Goal: Task Accomplishment & Management: Use online tool/utility

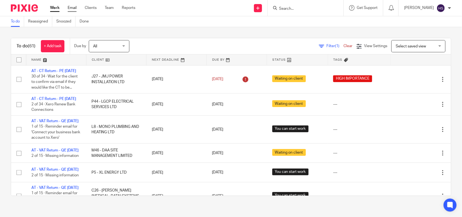
click at [73, 6] on link "Email" at bounding box center [72, 7] width 9 height 5
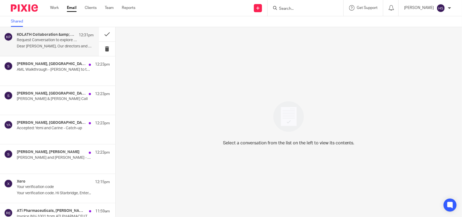
click at [50, 51] on div "KOLATH Collaboration &amp; Partnerships 12:31pm Request Conversation to explore…" at bounding box center [49, 41] width 99 height 29
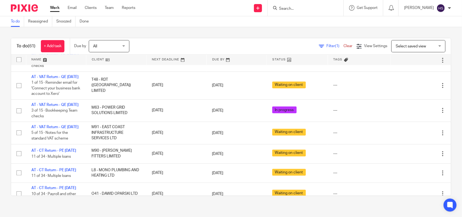
scroll to position [474, 0]
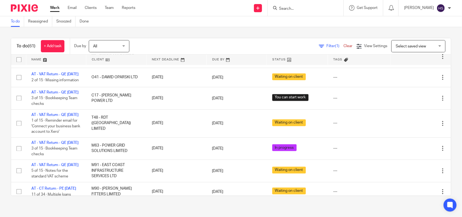
click at [195, 33] on div "To do (61) + Add task Due by All All Today Tomorrow This week Next week This mo…" at bounding box center [231, 117] width 462 height 180
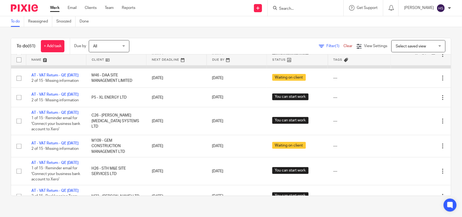
scroll to position [68, 0]
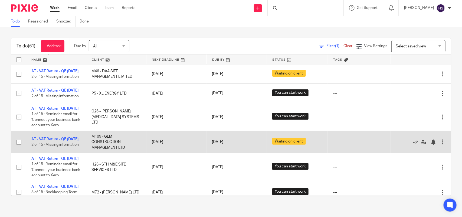
scroll to position [68, 0]
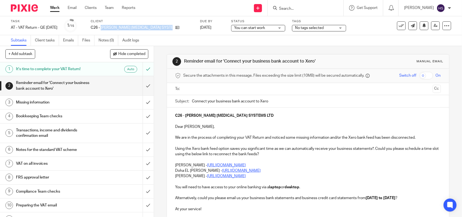
drag, startPoint x: 108, startPoint y: 26, endPoint x: 178, endPoint y: 32, distance: 70.1
click at [178, 32] on div "Task AT - VAT Return - QE [DATE] Save AT - VAT Return - QE [DATE] 1 /15 Client …" at bounding box center [231, 25] width 462 height 19
copy div "[PERSON_NAME] [MEDICAL_DATA] SYSTEMS LTD"
click at [143, 84] on input "submit" at bounding box center [77, 85] width 154 height 19
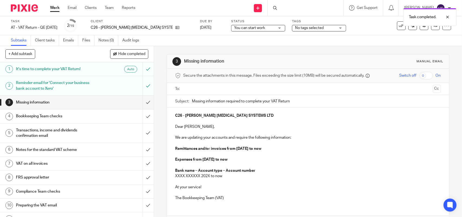
scroll to position [34, 0]
